Goal: Transaction & Acquisition: Purchase product/service

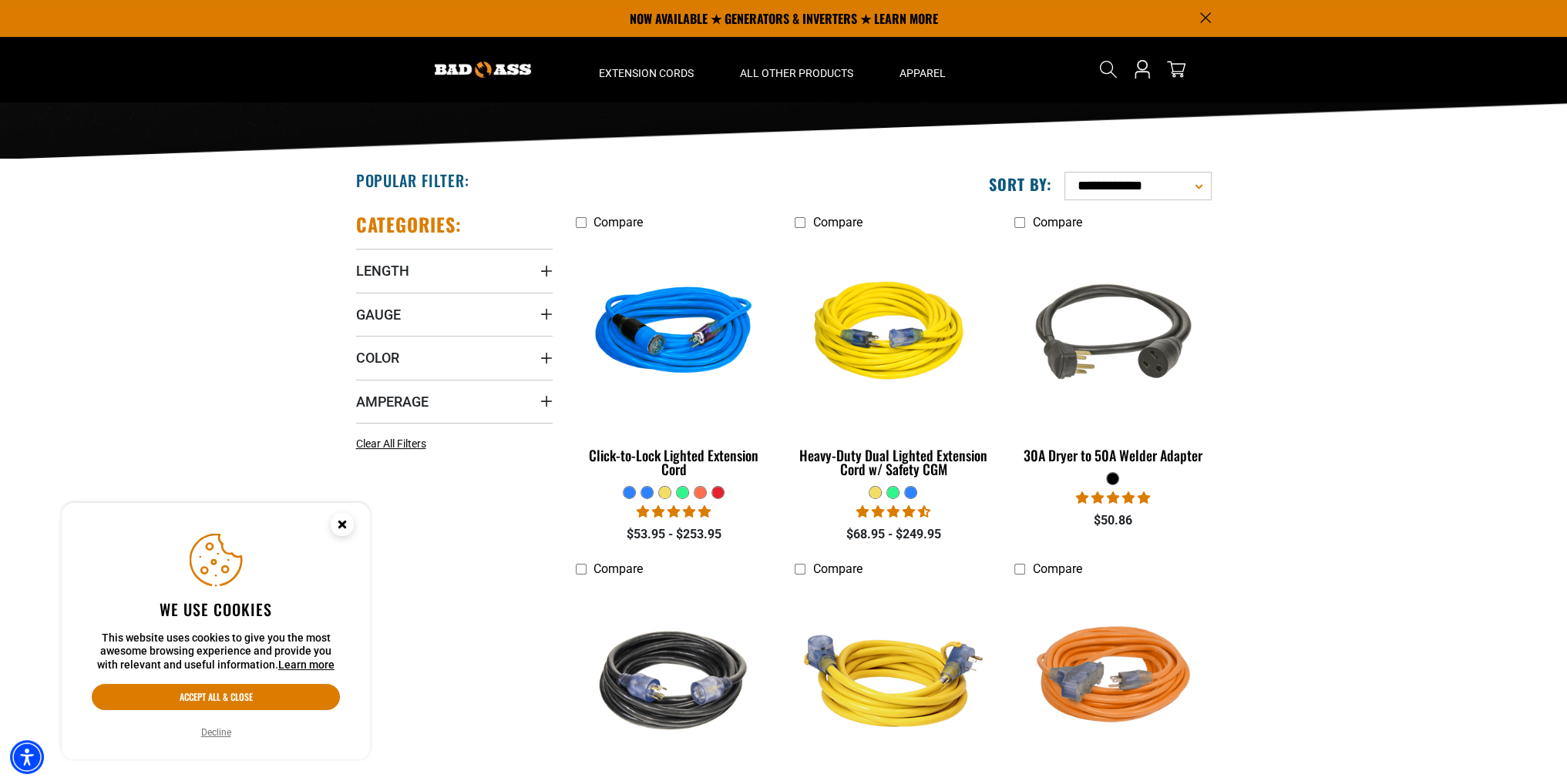
scroll to position [154, 0]
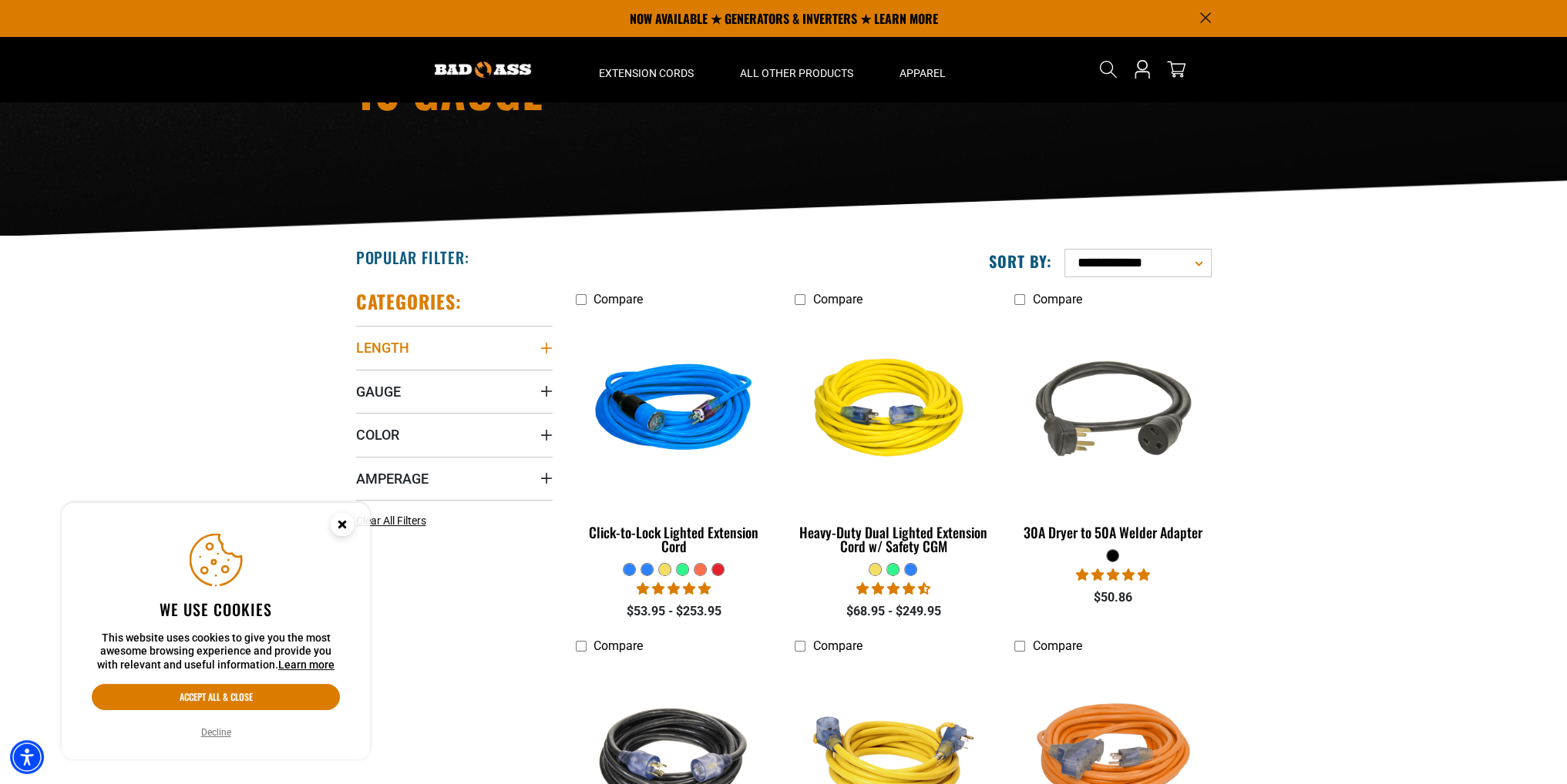
click at [541, 342] on icon "Length" at bounding box center [546, 347] width 12 height 12
click at [356, 435] on icon at bounding box center [361, 431] width 12 height 20
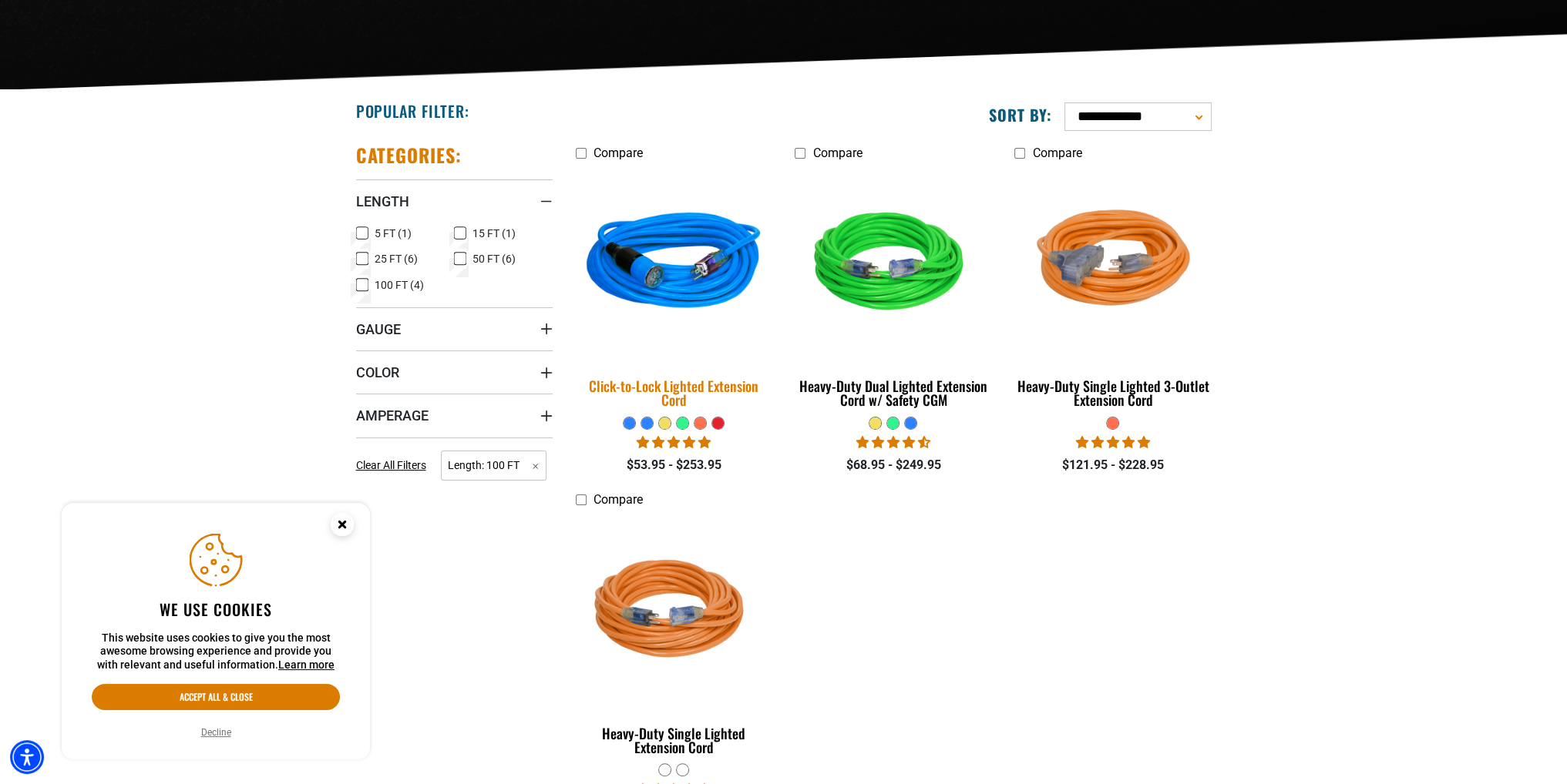
scroll to position [308, 0]
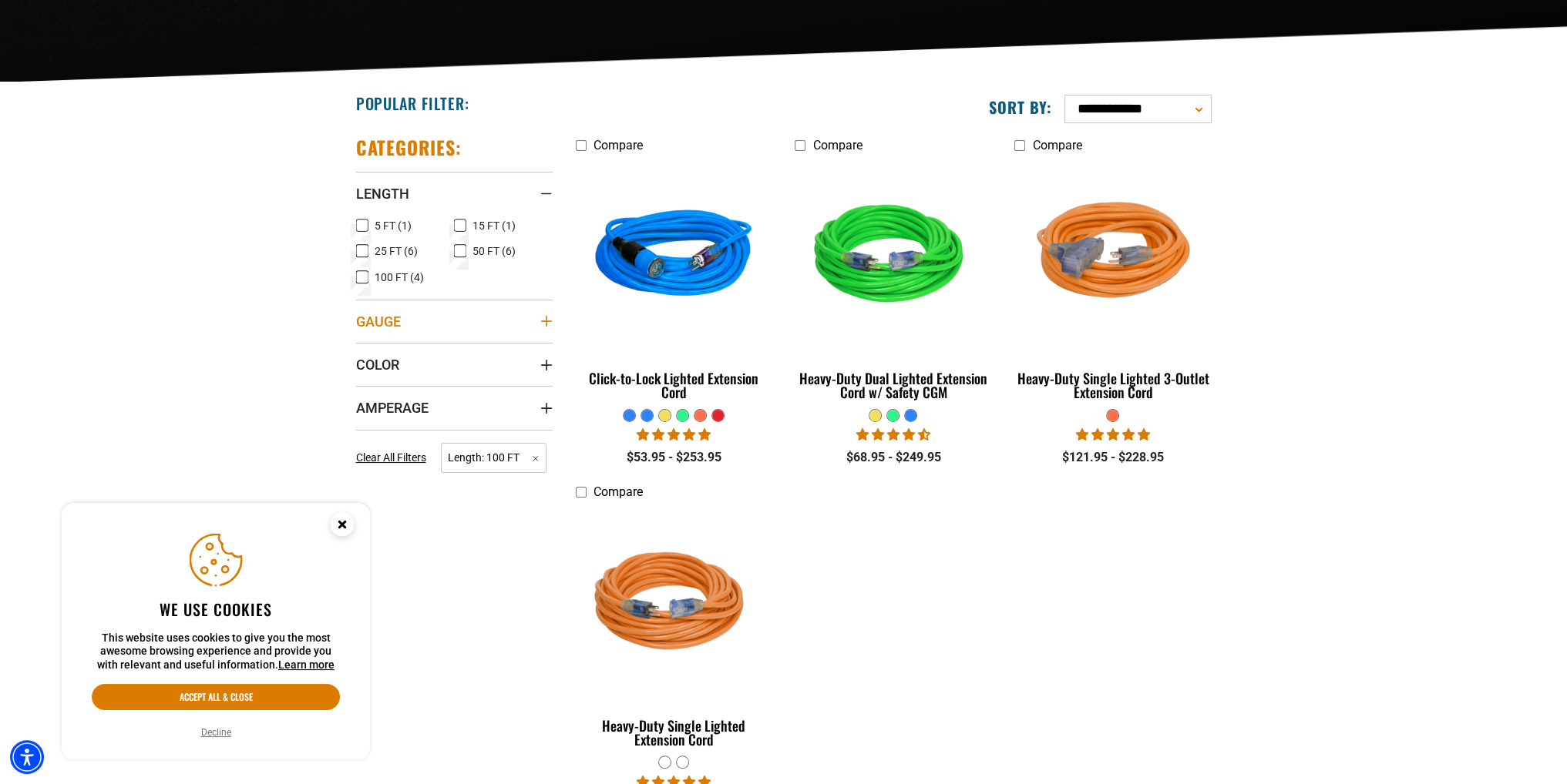
click at [546, 322] on icon "Gauge" at bounding box center [546, 322] width 11 height 11
click at [373, 350] on label "10 Gauge (4) 10 Gauge (4 products)" at bounding box center [405, 353] width 99 height 20
click at [549, 374] on icon "Color" at bounding box center [546, 371] width 12 height 12
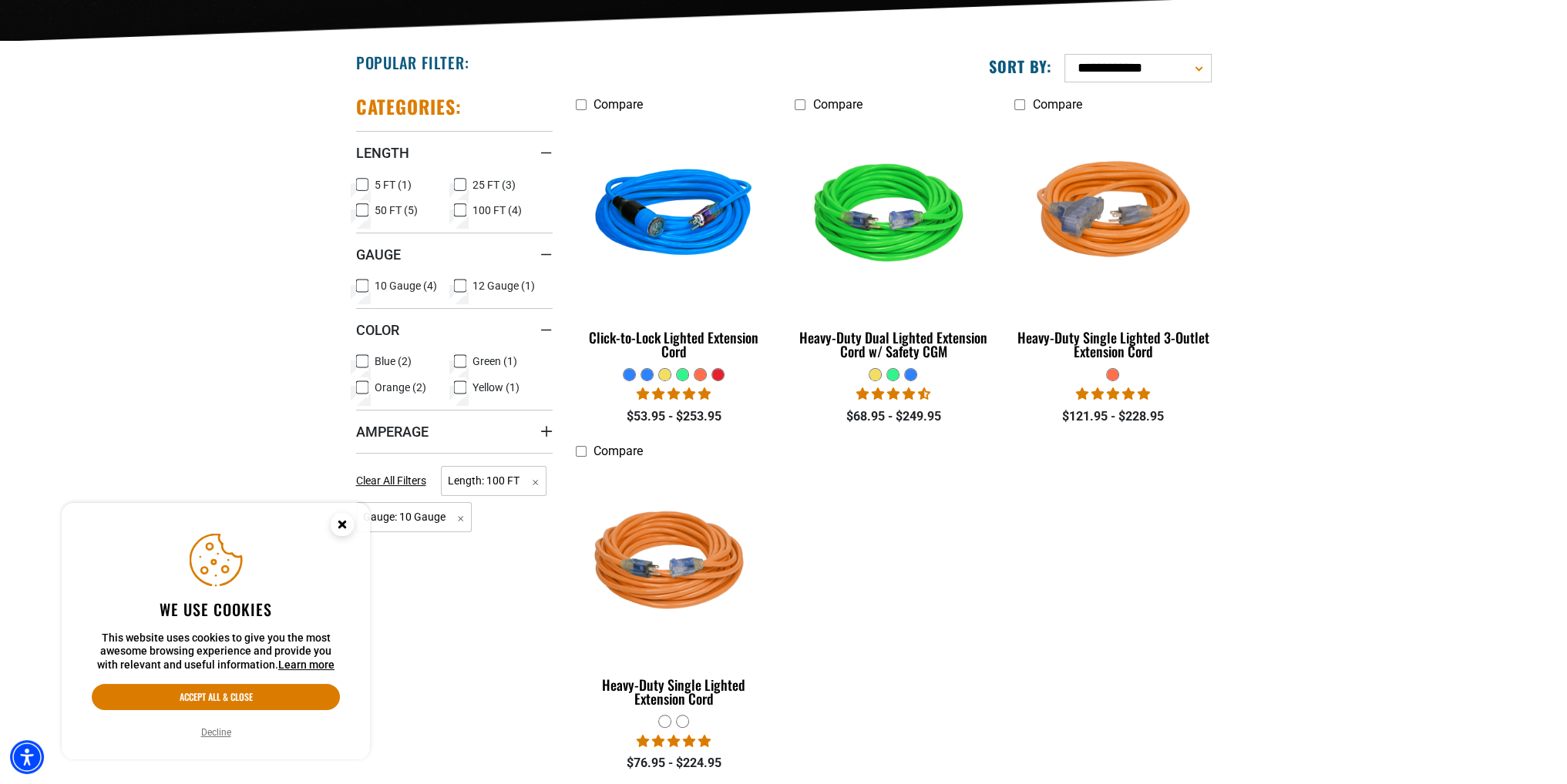
scroll to position [386, 0]
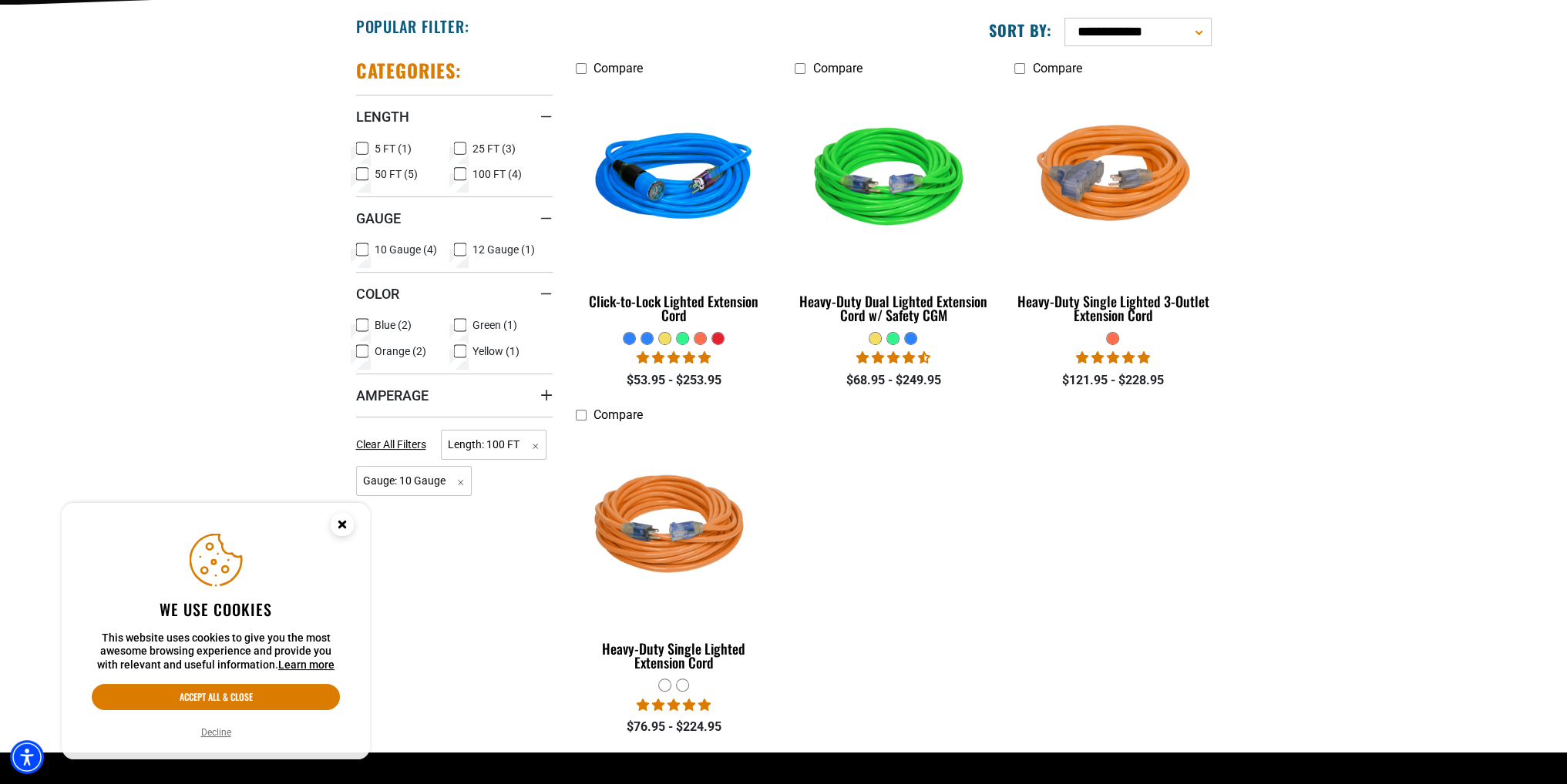
click at [371, 324] on label "Blue (2) Blue (2 products)" at bounding box center [405, 325] width 99 height 20
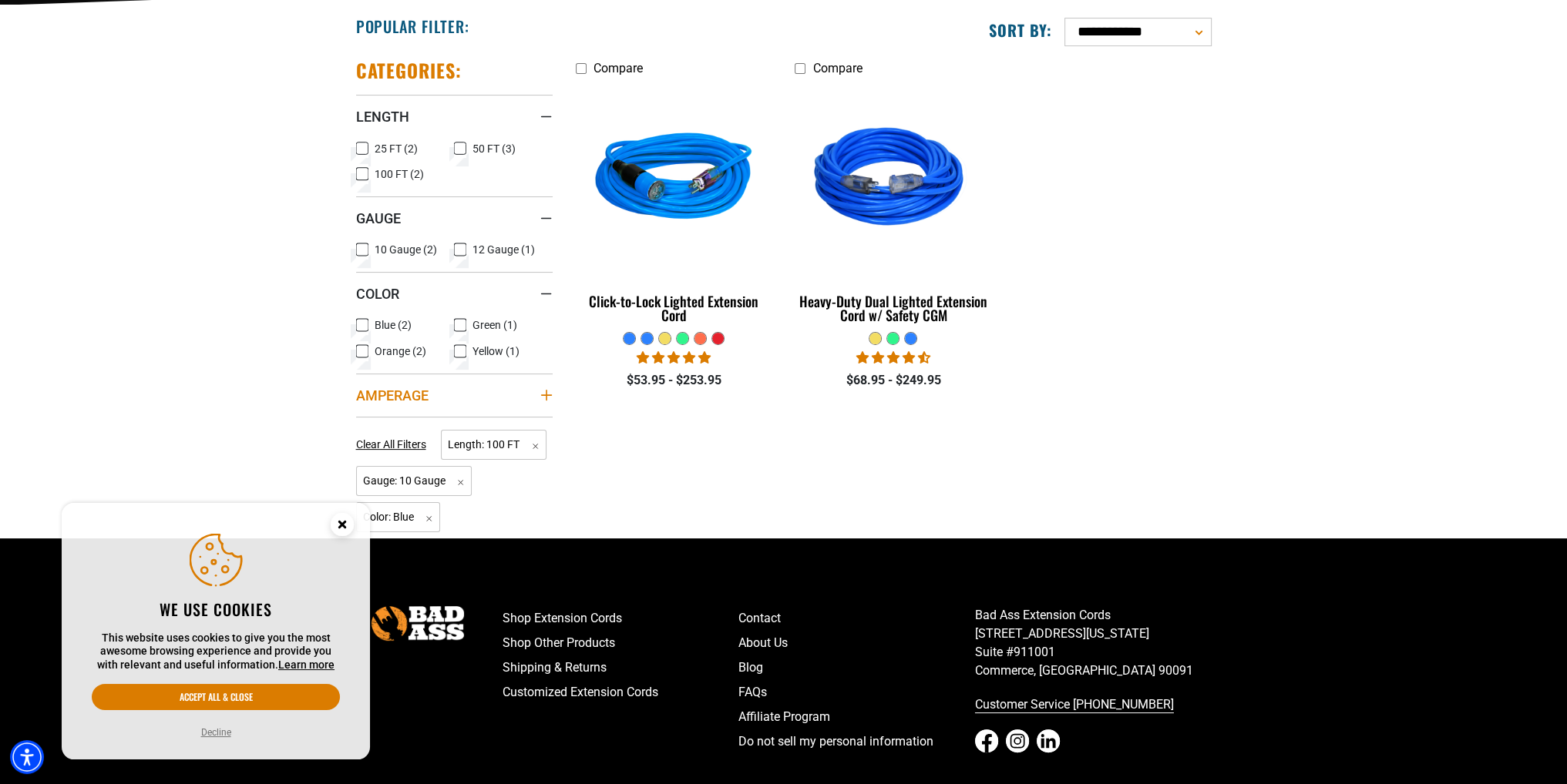
click at [420, 400] on span "Amperage" at bounding box center [391, 395] width 72 height 17
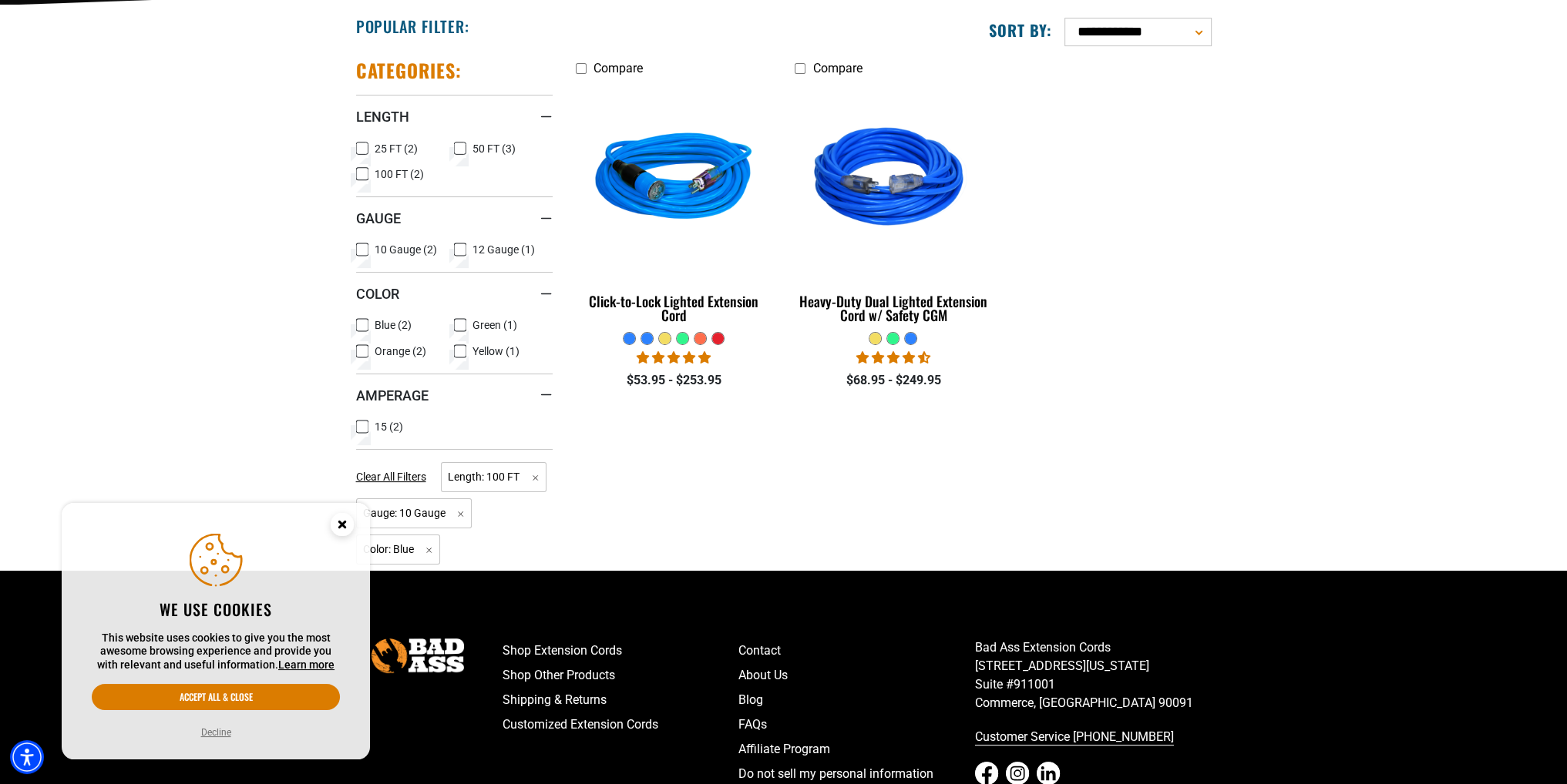
click at [366, 417] on icon at bounding box center [361, 427] width 12 height 20
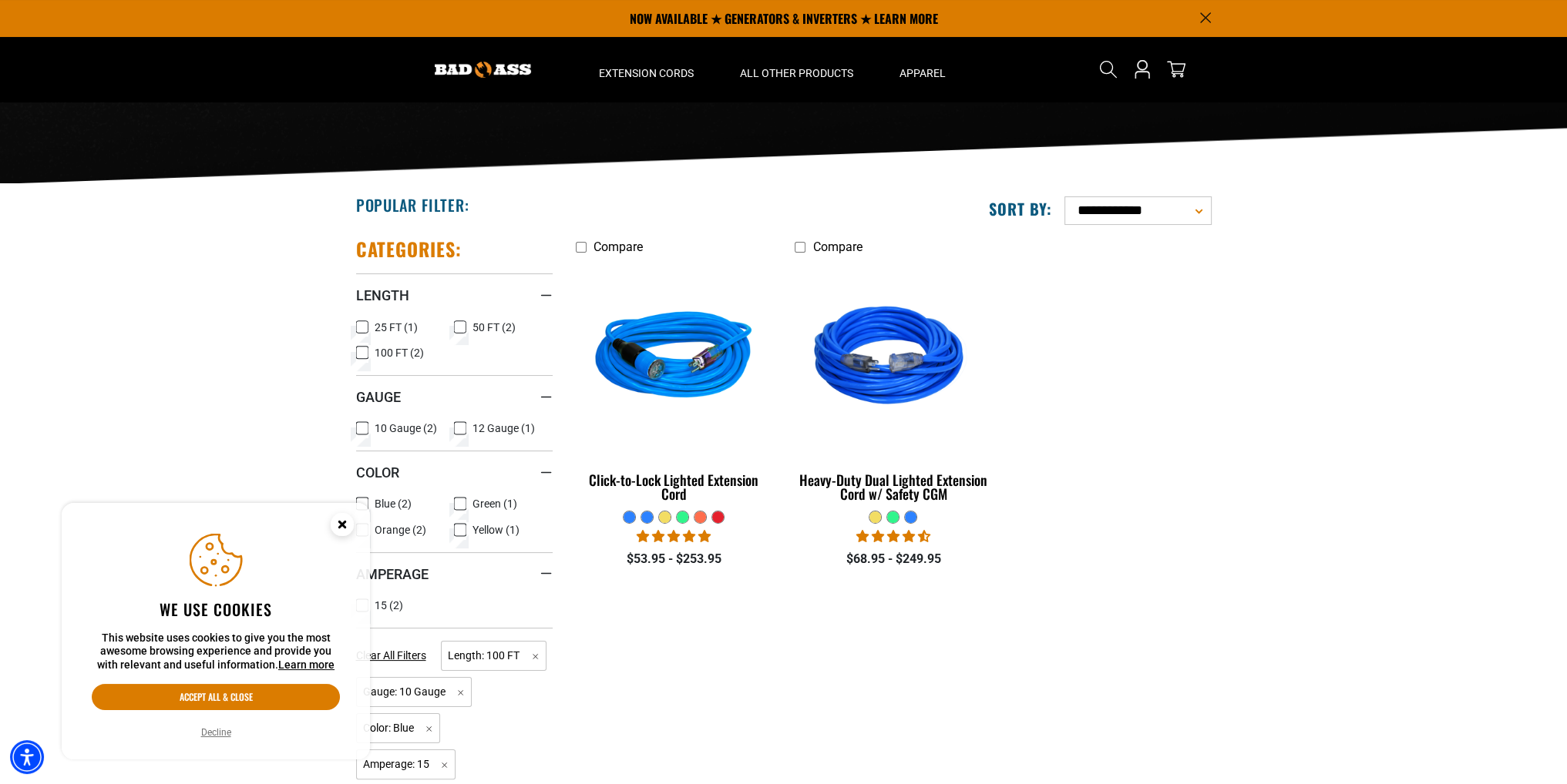
scroll to position [154, 0]
